Goal: Transaction & Acquisition: Purchase product/service

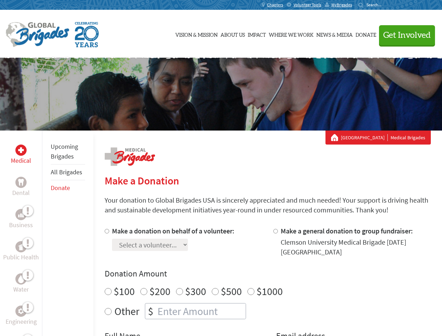
click at [386, 5] on div "Search for:" at bounding box center [372, 5] width 28 height 6
click at [404, 35] on span "Get Involved" at bounding box center [407, 35] width 48 height 8
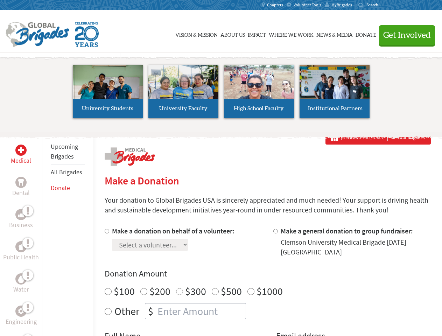
click at [221, 94] on li "High School Faculty" at bounding box center [259, 91] width 76 height 64
click at [46, 233] on div "Upcoming Brigades All Brigades Donate" at bounding box center [67, 299] width 51 height 336
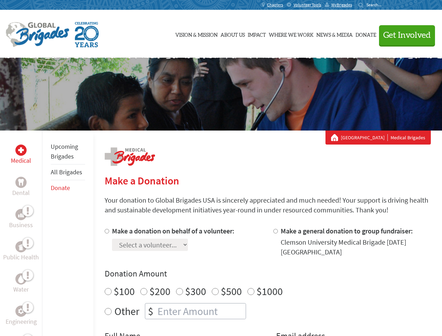
click at [267, 281] on div "Donation Amount $100 $200 $300 $500 $1000 Other $" at bounding box center [268, 293] width 326 height 51
click at [106, 231] on input "Make a donation on behalf of a volunteer:" at bounding box center [107, 231] width 5 height 5
radio input "true"
click at [275, 231] on input "Make a general donation to group fundraiser:" at bounding box center [275, 231] width 5 height 5
radio input "true"
